Goal: Task Accomplishment & Management: Manage account settings

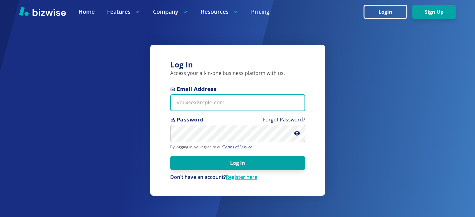
type input "info@thestartupleads.com"
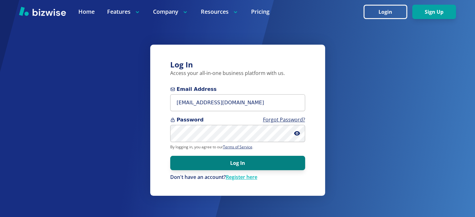
click at [220, 161] on button "Log In" at bounding box center [237, 163] width 135 height 14
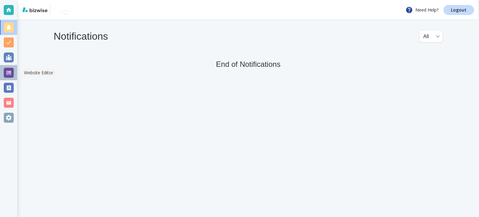
click at [13, 75] on div at bounding box center [9, 73] width 10 height 10
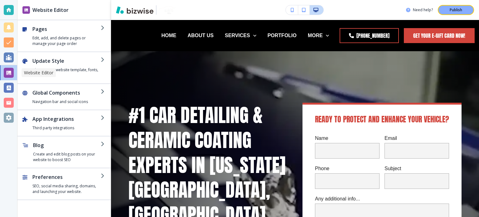
click at [70, 40] on h4 "Edit, add, and delete pages or manage your page order" at bounding box center [66, 40] width 68 height 11
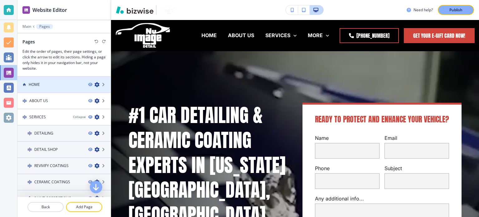
click at [53, 85] on div "HOME" at bounding box center [50, 85] width 66 height 6
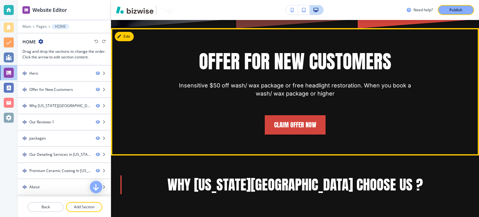
scroll to position [312, 0]
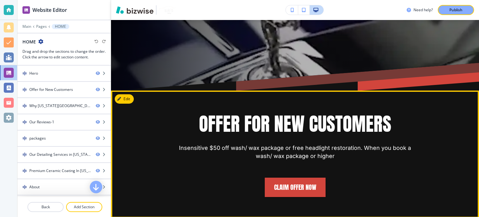
click at [284, 111] on p "Offer for New Customers" at bounding box center [295, 123] width 193 height 25
click at [125, 94] on button "Edit This Section" at bounding box center [136, 98] width 42 height 9
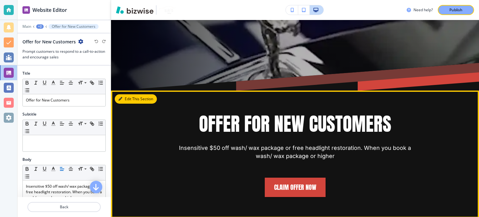
scroll to position [357, 0]
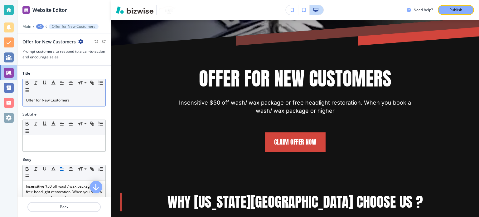
click at [74, 101] on p "Offer for New Customers" at bounding box center [64, 100] width 76 height 6
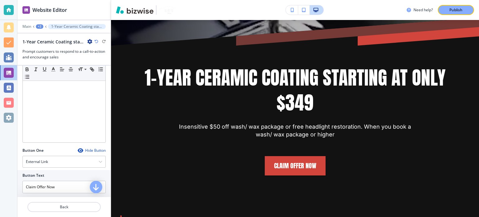
scroll to position [187, 0]
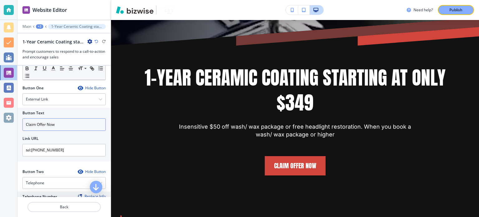
click at [64, 123] on input "Claim Offer Now" at bounding box center [63, 124] width 83 height 12
paste input "Book your appointment [DATE]!"
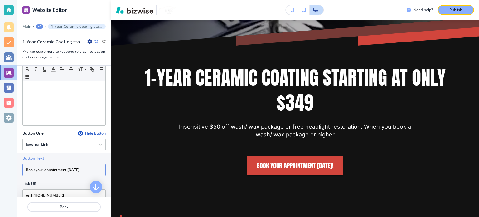
scroll to position [62, 0]
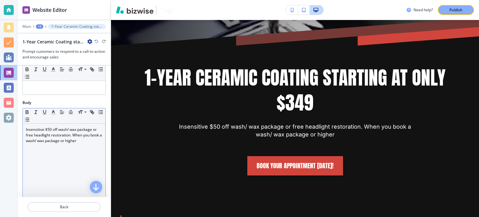
type input "Book your appointment [DATE]!"
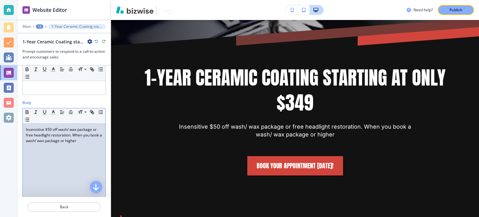
click at [59, 142] on p "Insensitive $50 off wash/ wax package or free headlight restoration. When you b…" at bounding box center [64, 135] width 76 height 17
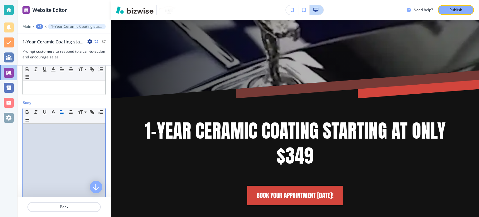
scroll to position [295, 0]
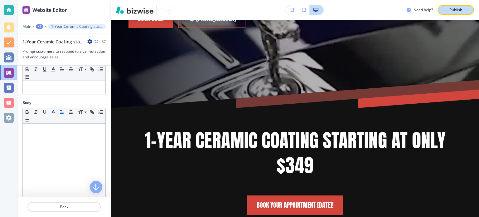
click at [457, 8] on p "Publish" at bounding box center [456, 10] width 13 height 6
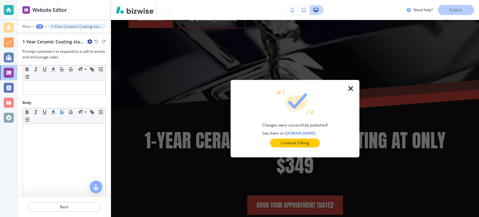
click at [351, 87] on icon "button" at bounding box center [350, 88] width 7 height 7
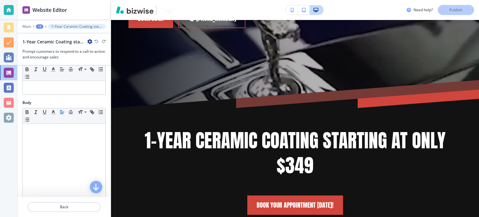
click at [38, 24] on div "+2" at bounding box center [39, 26] width 7 height 4
click at [44, 33] on button "Pages" at bounding box center [56, 36] width 40 height 11
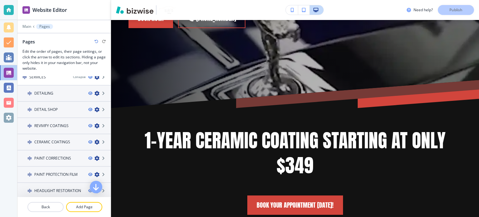
scroll to position [62, 0]
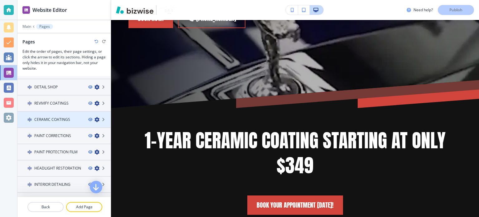
click at [55, 117] on h4 "CERAMIC COATINGS" at bounding box center [52, 120] width 36 height 6
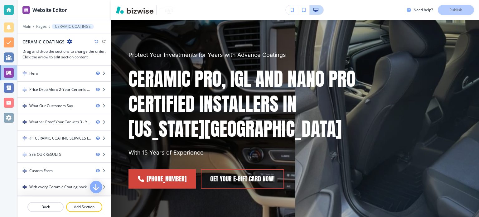
scroll to position [0, 0]
